Goal: Navigation & Orientation: Find specific page/section

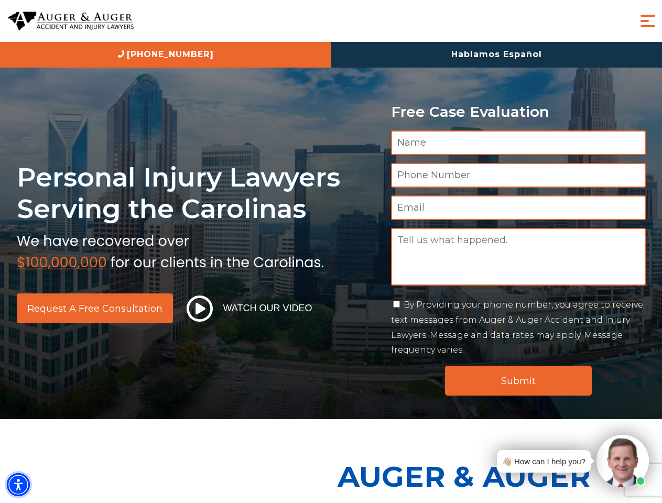
click at [18, 485] on img "Accessibility Menu" at bounding box center [18, 484] width 23 height 23
